Goal: Navigation & Orientation: Find specific page/section

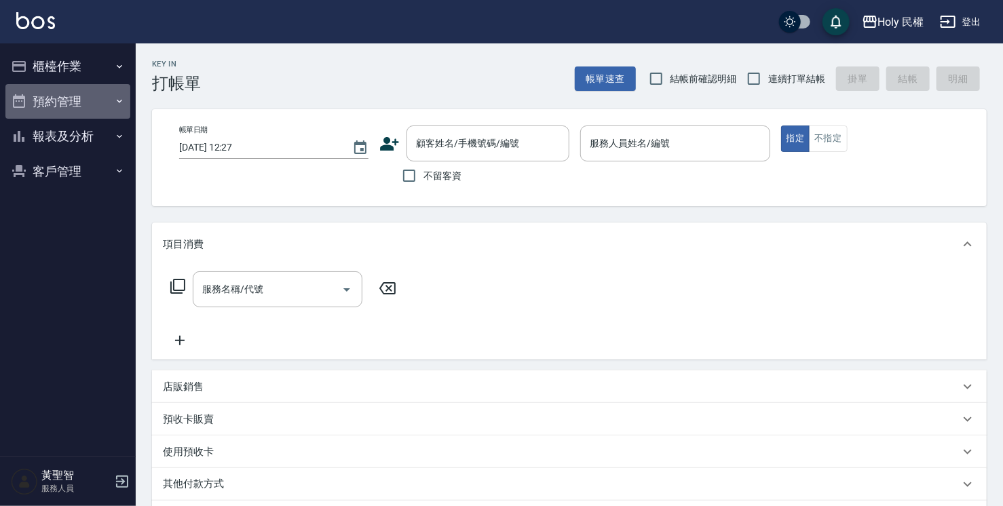
click at [82, 98] on button "預約管理" at bounding box center [67, 101] width 125 height 35
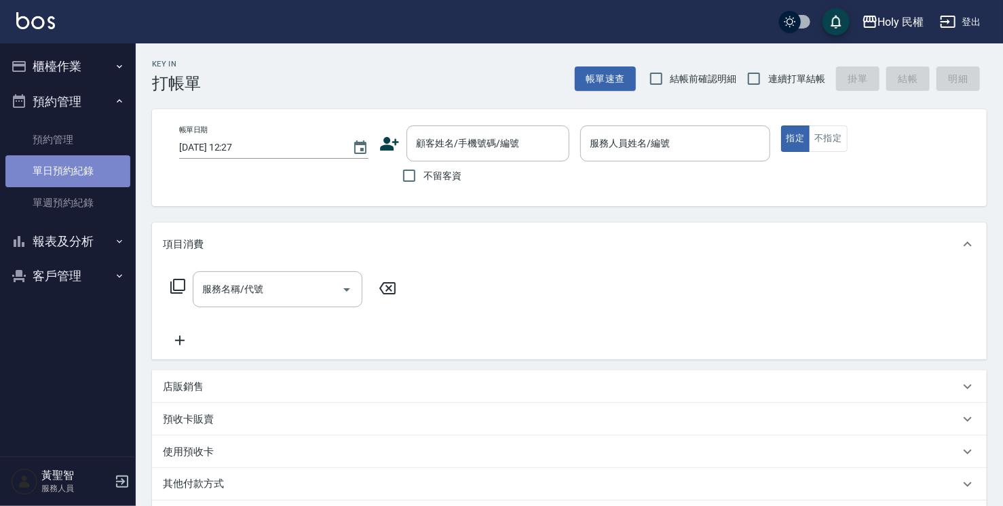
click at [77, 166] on link "單日預約紀錄" at bounding box center [67, 170] width 125 height 31
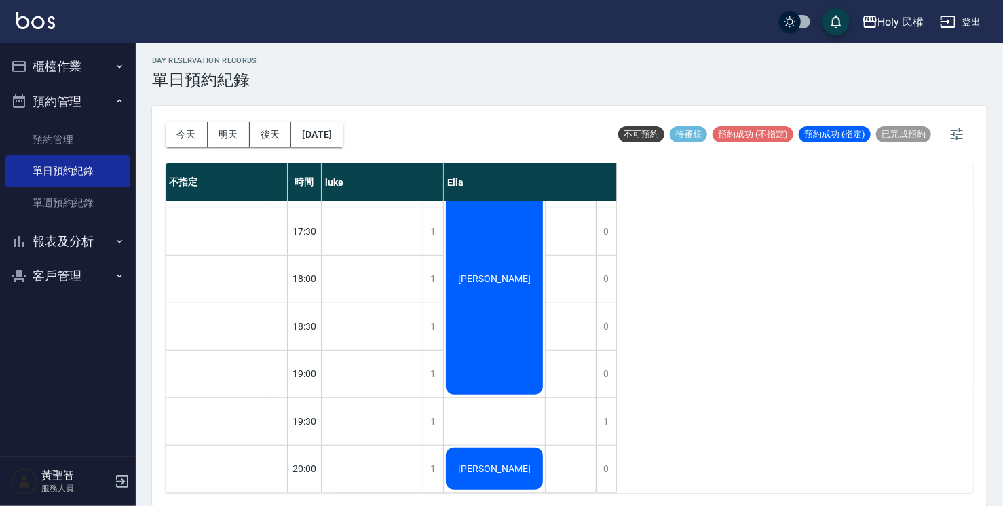
scroll to position [478, 0]
click at [33, 246] on button "報表及分析" at bounding box center [67, 241] width 125 height 35
click at [74, 67] on button "櫃檯作業" at bounding box center [67, 66] width 125 height 35
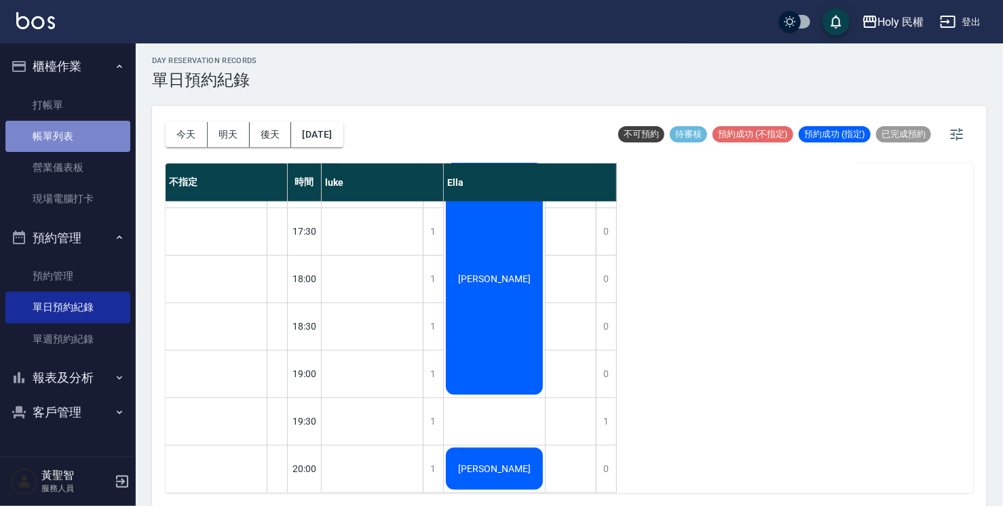
click at [83, 124] on link "帳單列表" at bounding box center [67, 136] width 125 height 31
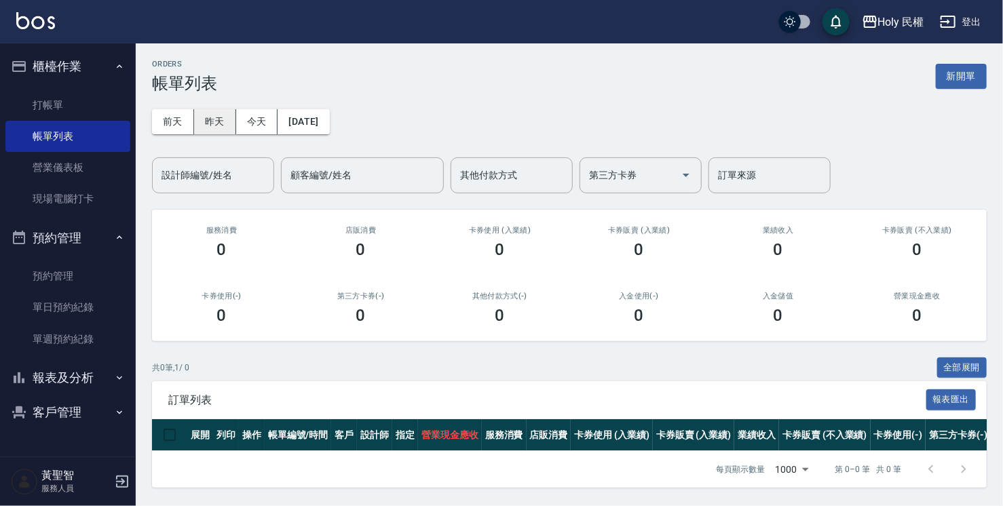
click at [215, 117] on button "昨天" at bounding box center [215, 121] width 42 height 25
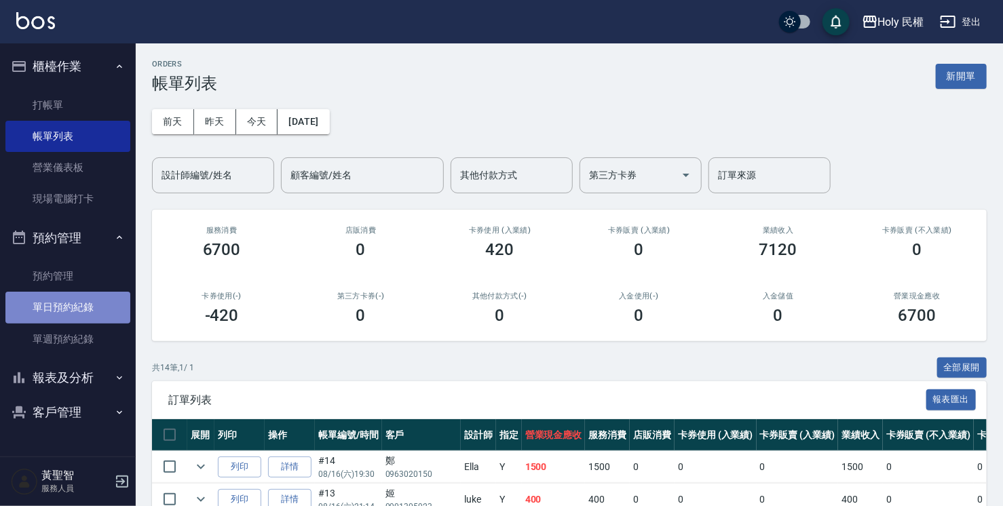
click at [17, 305] on link "單日預約紀錄" at bounding box center [67, 307] width 125 height 31
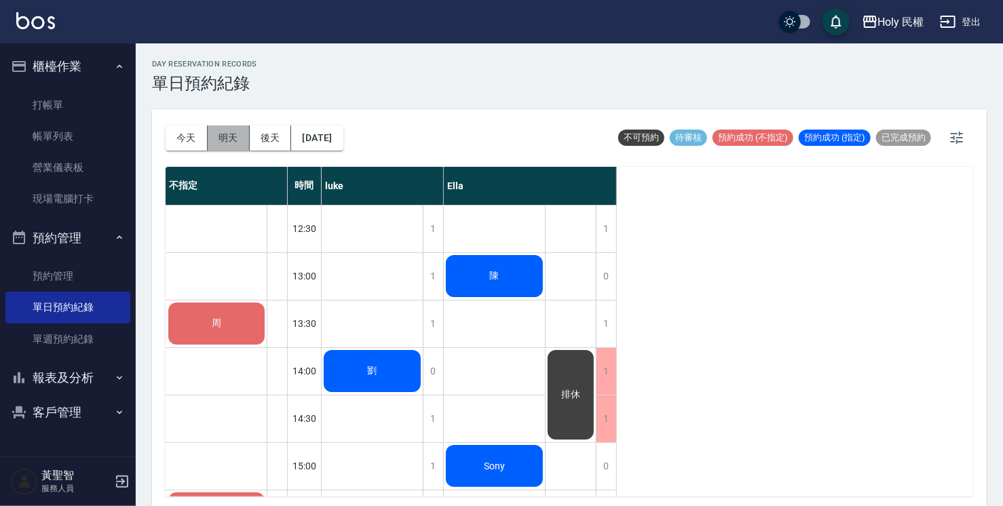
click at [231, 136] on button "明天" at bounding box center [229, 138] width 42 height 25
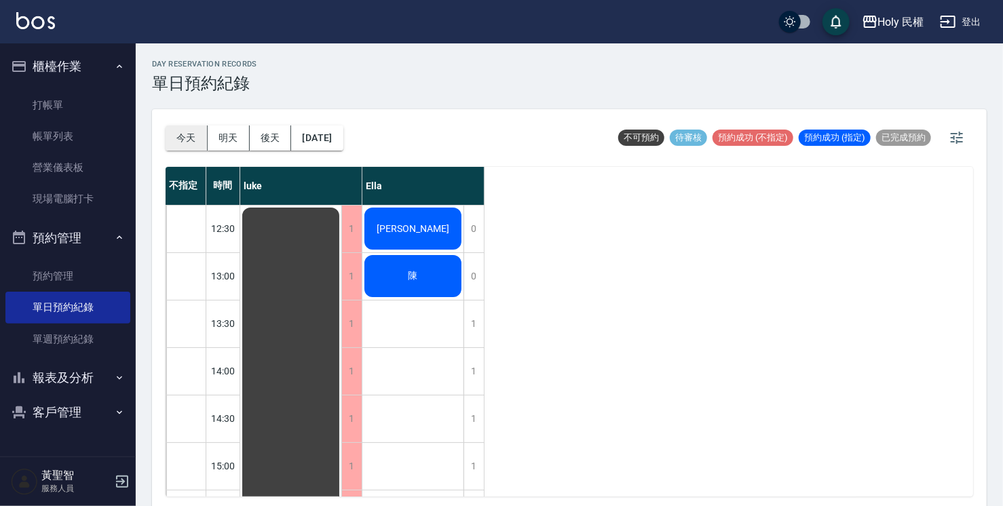
click at [177, 134] on button "今天" at bounding box center [187, 138] width 42 height 25
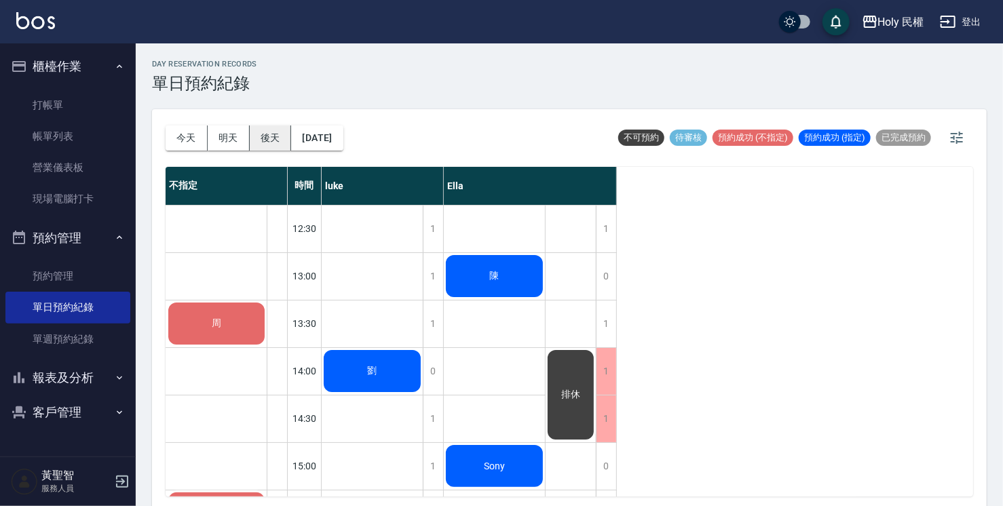
click at [269, 143] on button "後天" at bounding box center [271, 138] width 42 height 25
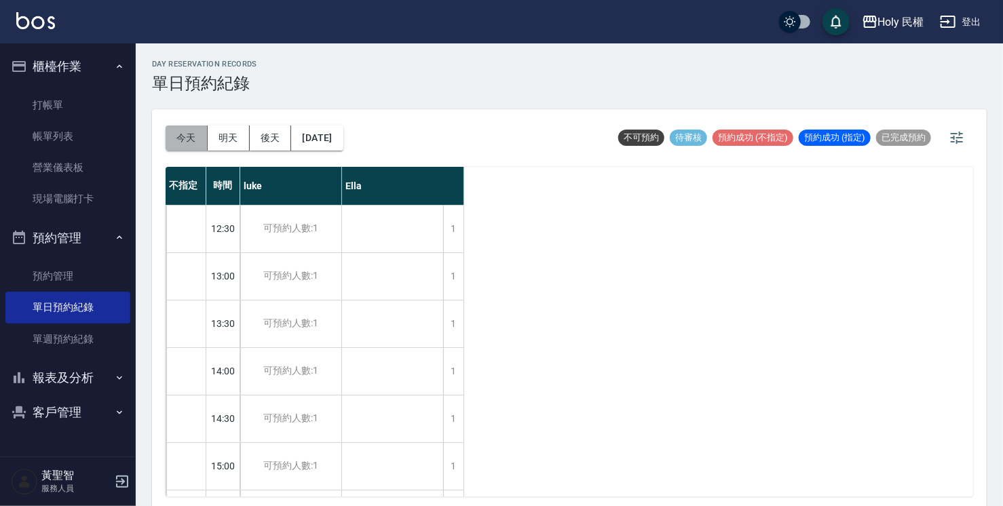
click at [195, 139] on button "今天" at bounding box center [187, 138] width 42 height 25
